Goal: Task Accomplishment & Management: Manage account settings

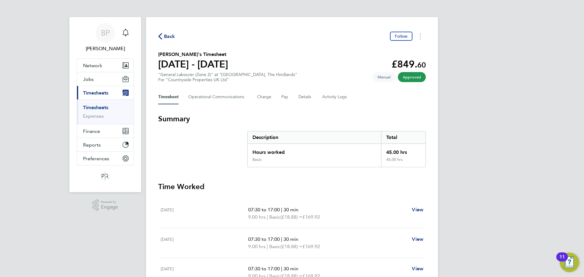
click at [298, 35] on div "Back Follow" at bounding box center [292, 36] width 268 height 9
click at [171, 34] on span "Back" at bounding box center [169, 36] width 11 height 7
